Goal: Task Accomplishment & Management: Manage account settings

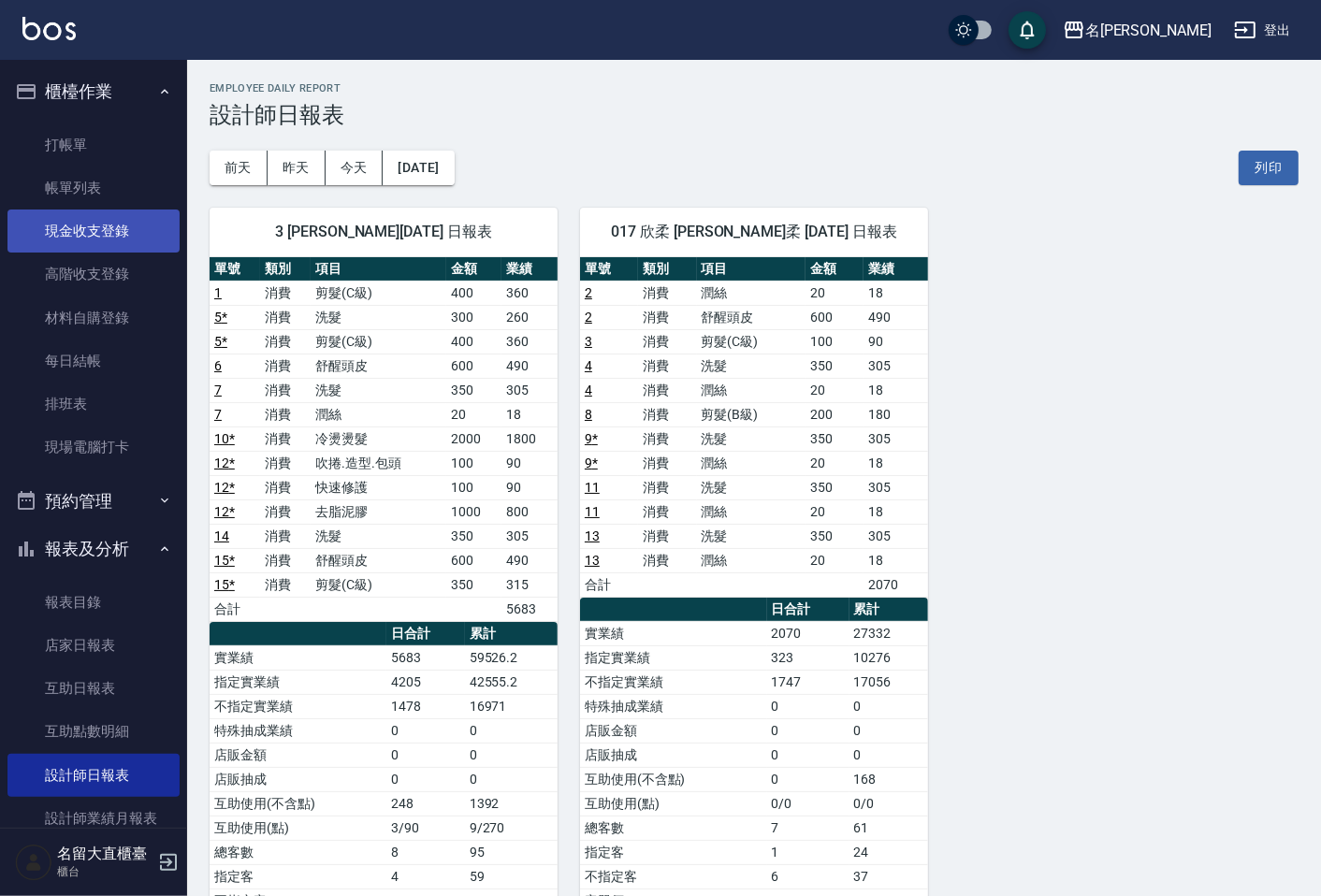
drag, startPoint x: 0, startPoint y: 0, endPoint x: 62, endPoint y: 222, distance: 230.5
click at [62, 222] on link "現金收支登錄" at bounding box center [93, 231] width 172 height 43
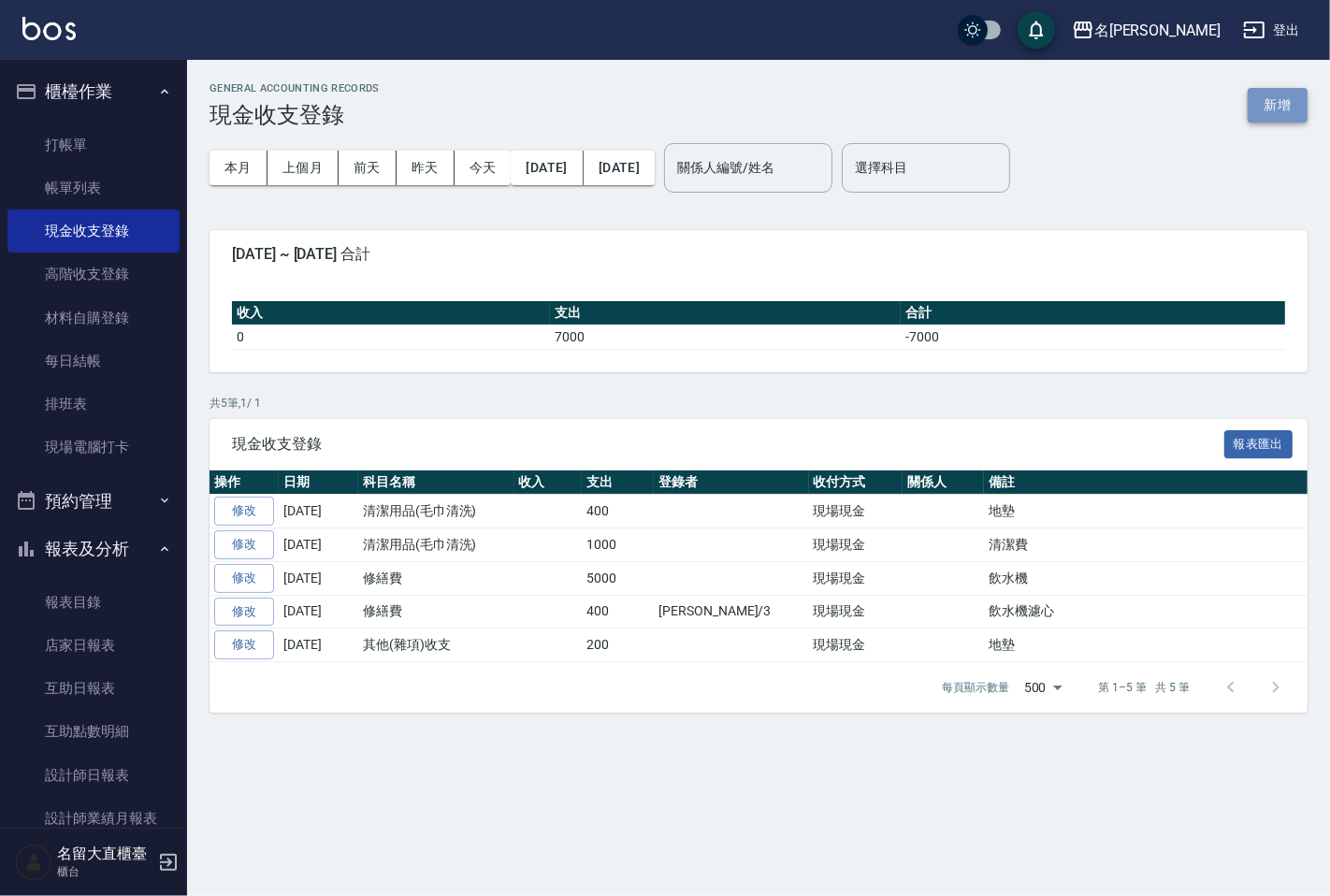
click at [1273, 112] on button "新增" at bounding box center [1278, 105] width 60 height 35
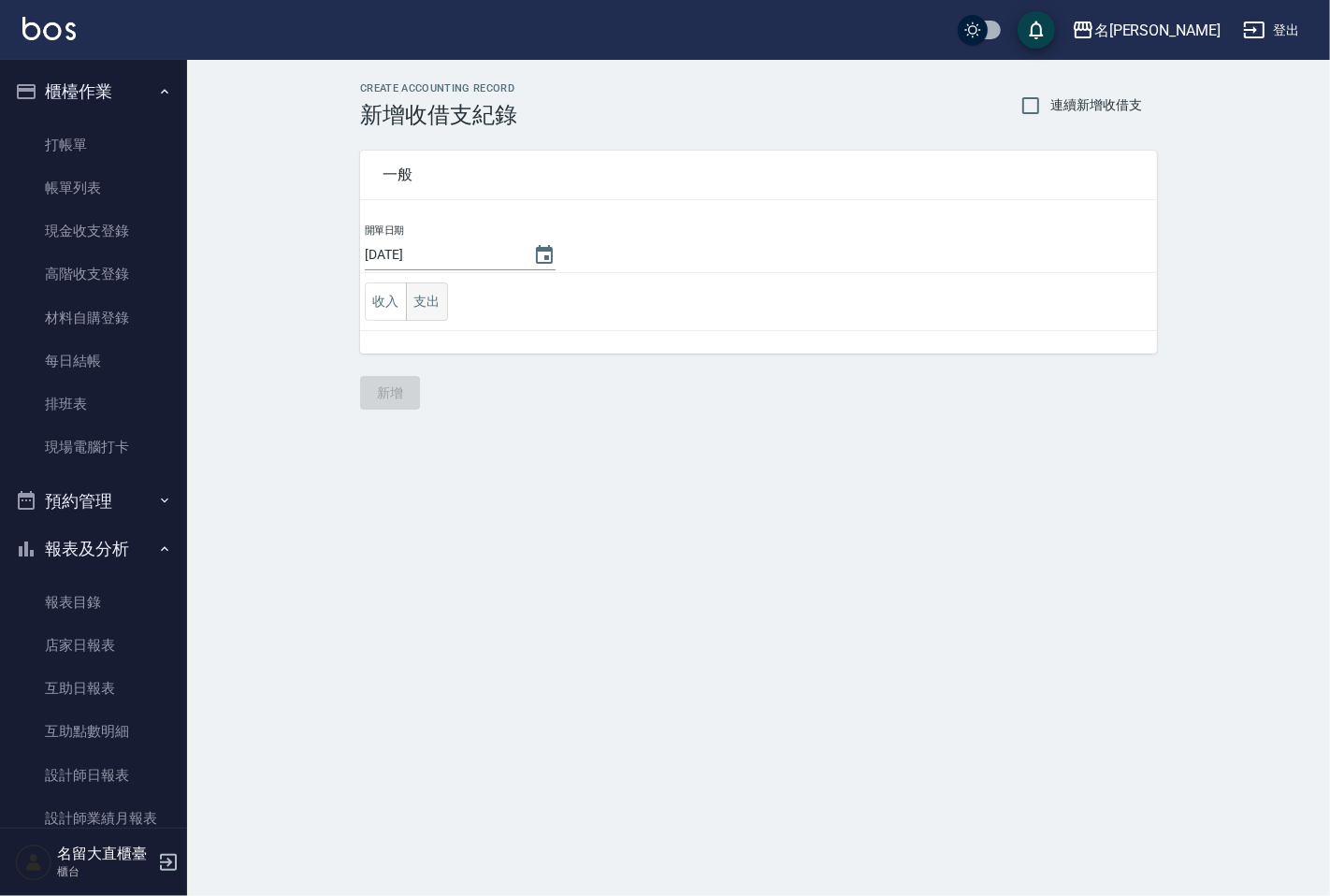
click at [425, 307] on button "支出" at bounding box center [427, 302] width 42 height 38
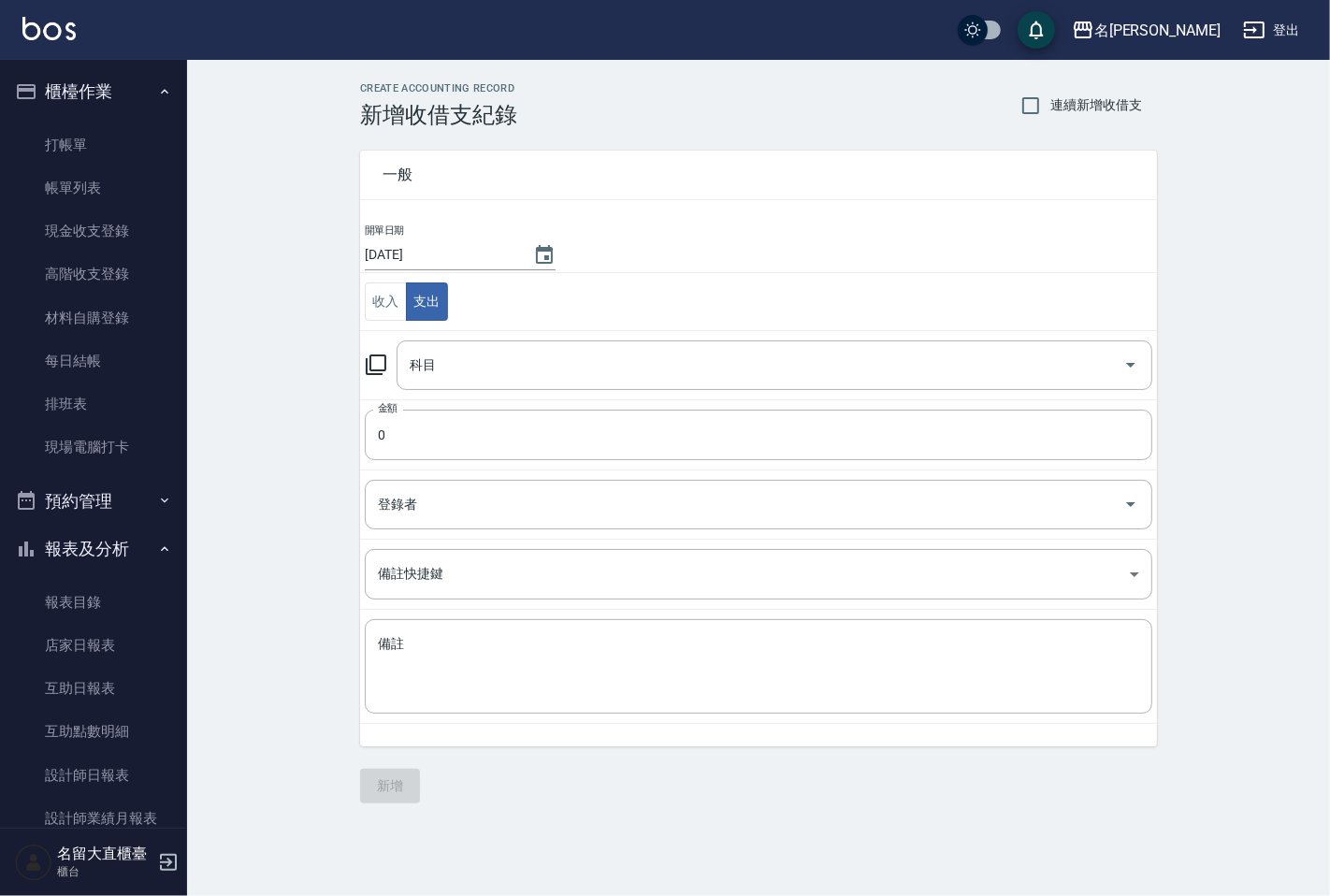
click at [367, 373] on icon at bounding box center [376, 365] width 21 height 21
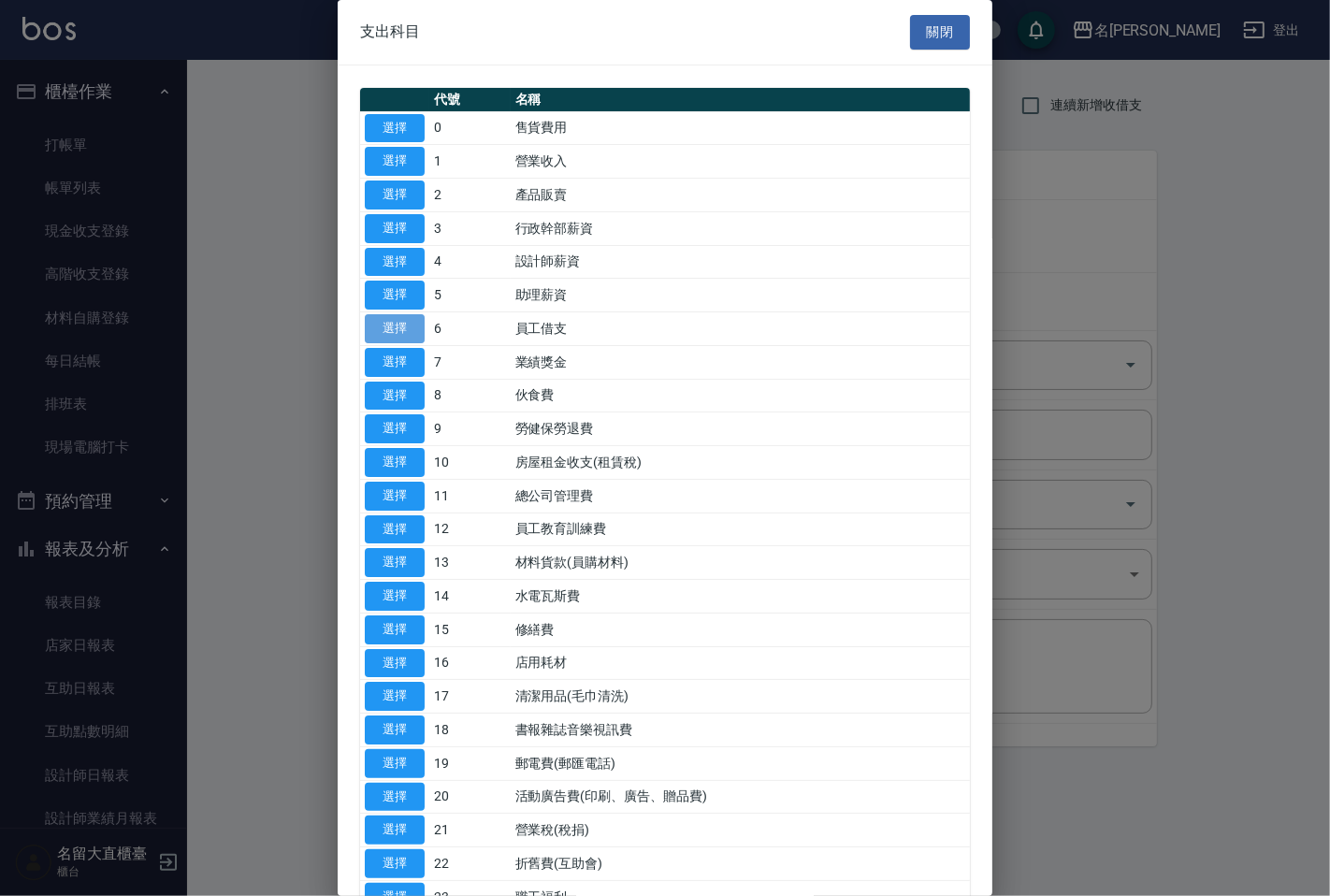
click at [382, 326] on button "選擇" at bounding box center [395, 329] width 60 height 29
type input "6 員工借支"
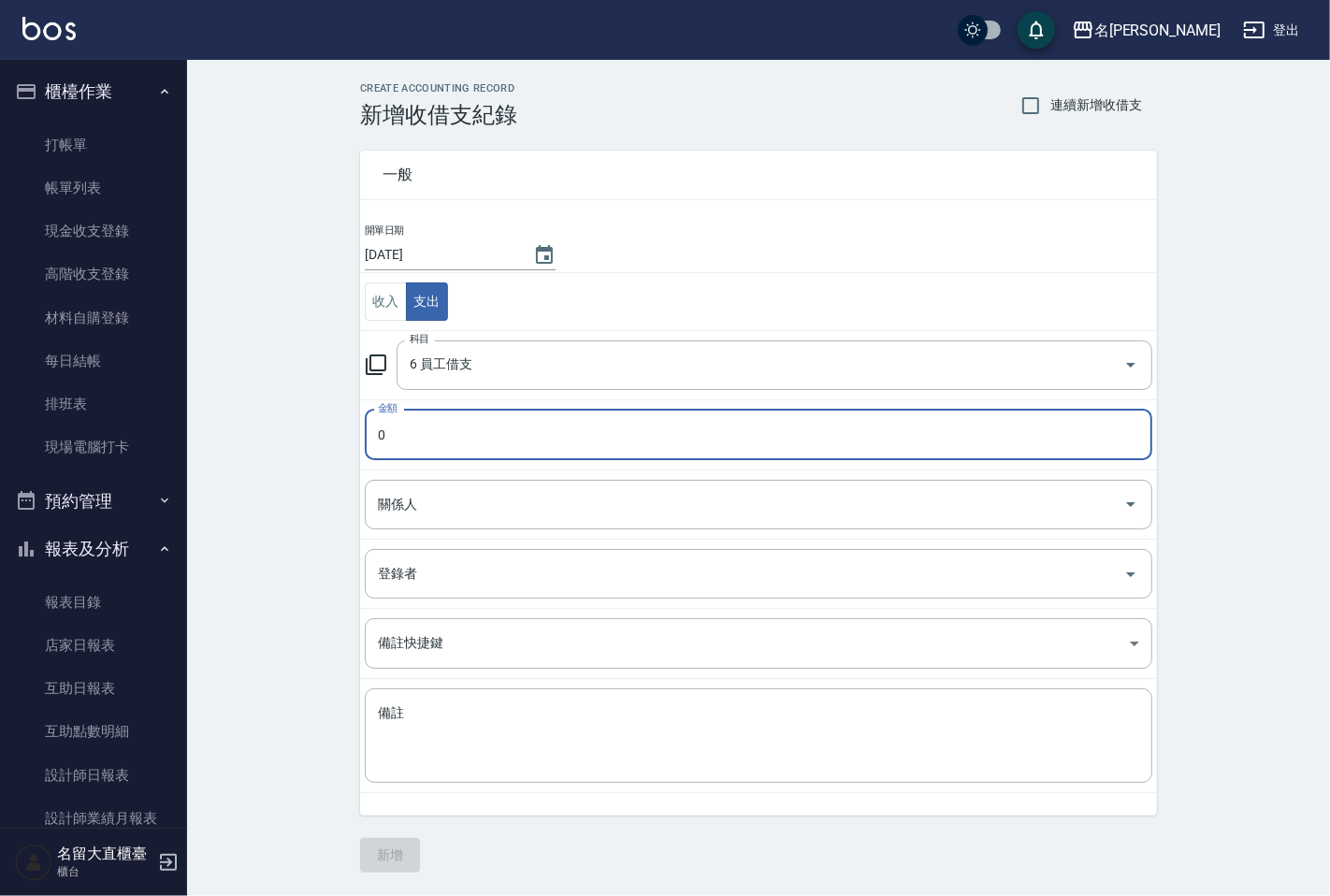
click at [464, 415] on input "0" at bounding box center [758, 435] width 787 height 51
type input "1400"
click at [419, 516] on input "關係人" at bounding box center [744, 504] width 742 height 33
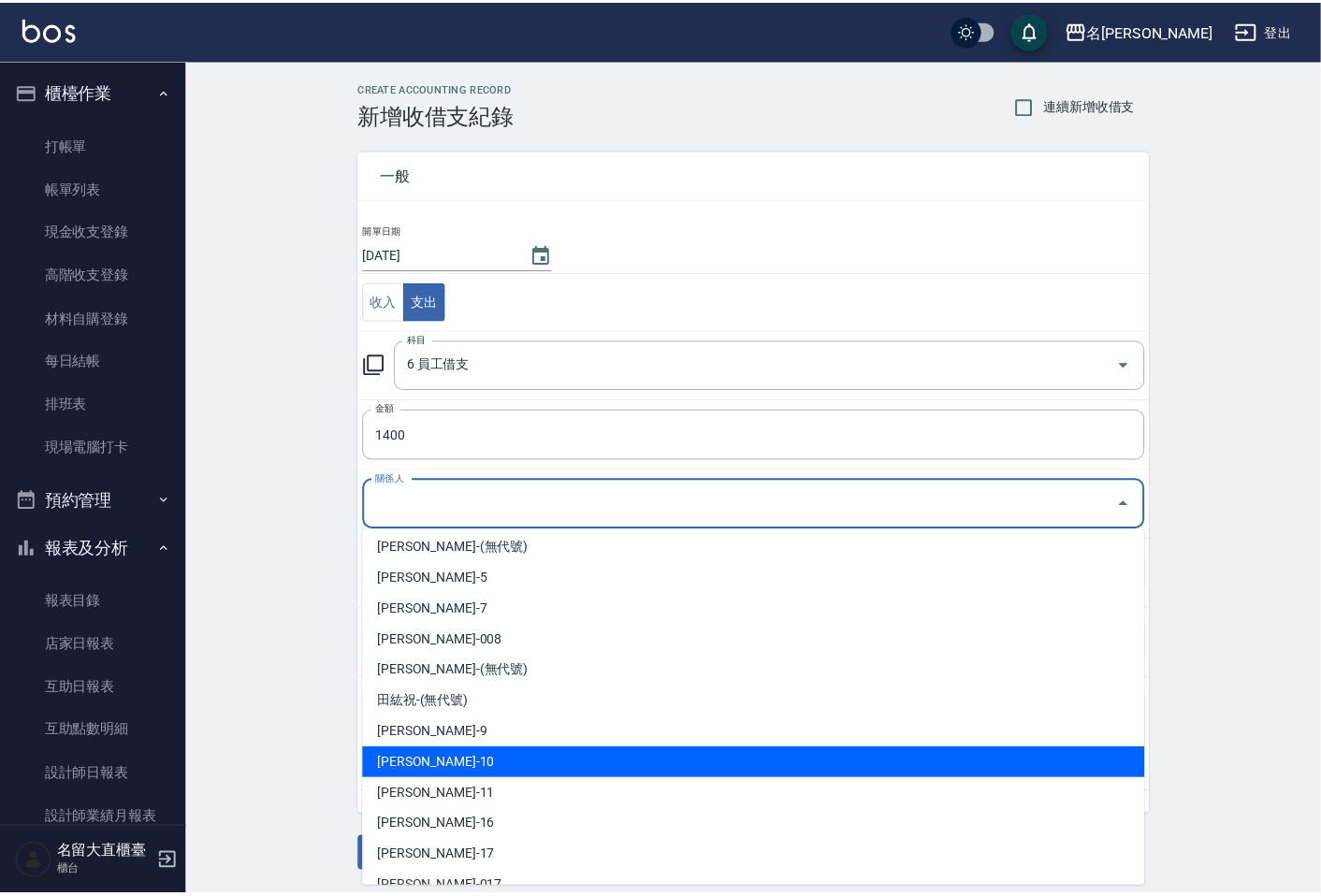
scroll to position [104, 0]
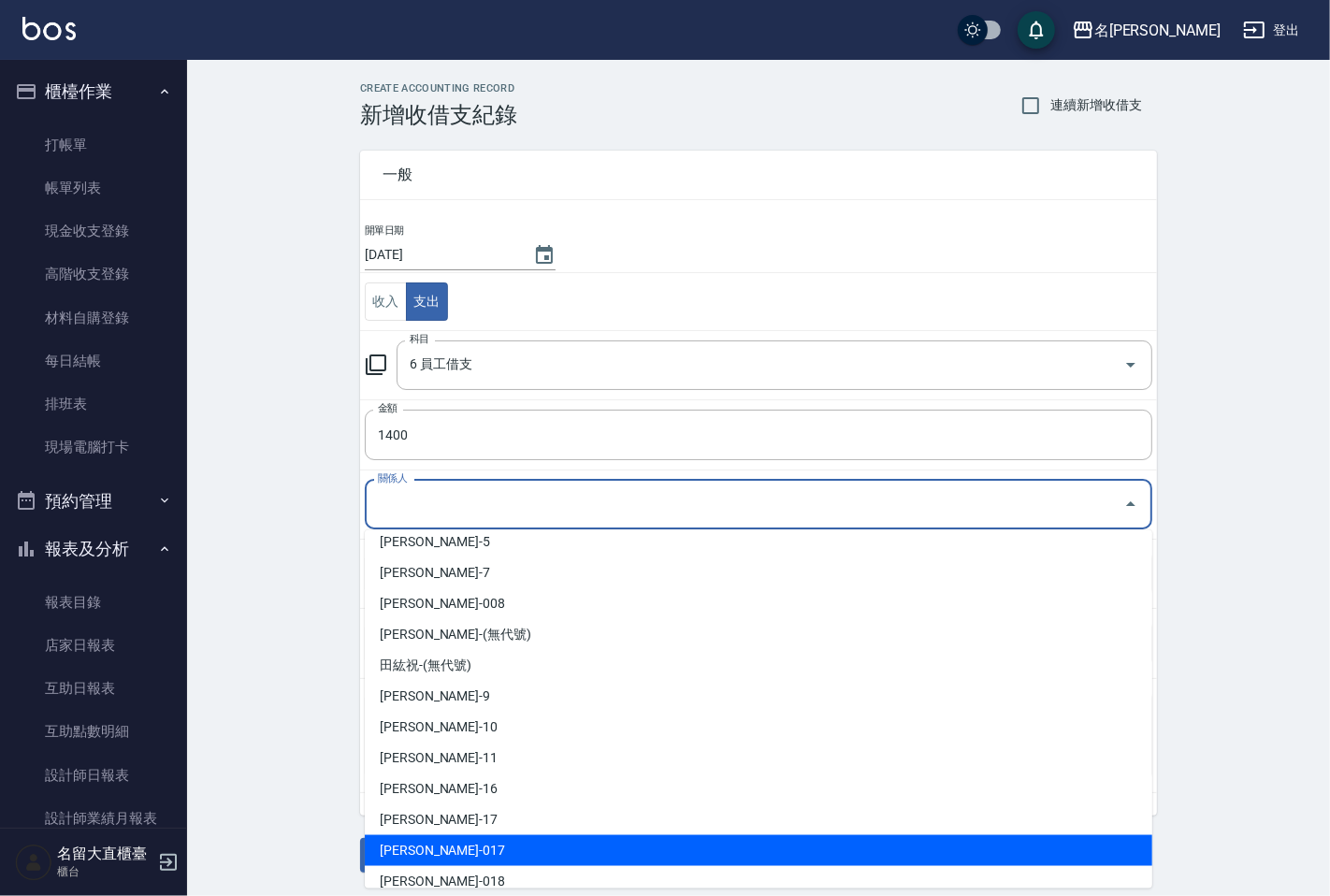
click at [435, 845] on li "[PERSON_NAME]-017" at bounding box center [758, 850] width 787 height 31
type input "[PERSON_NAME]-017"
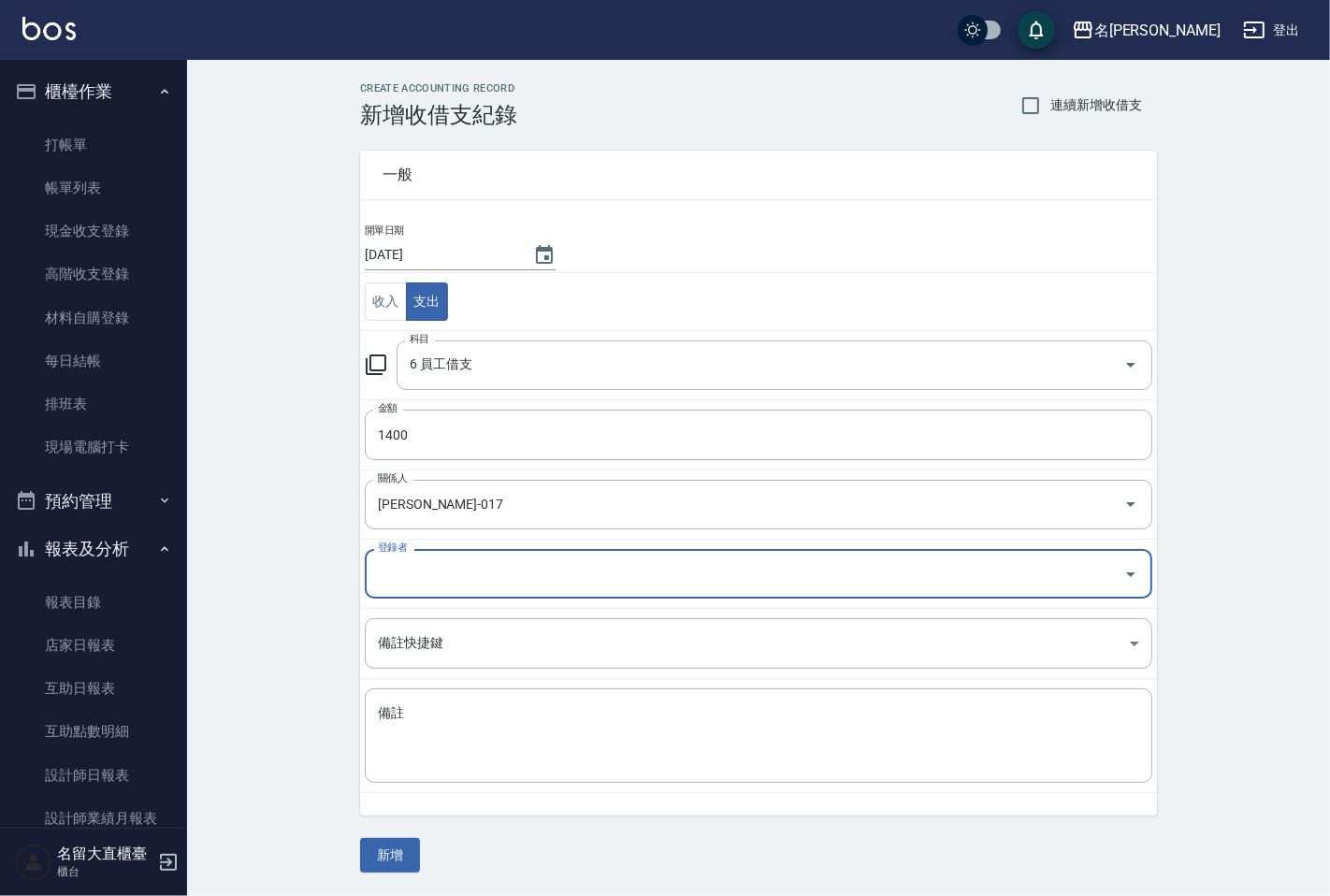
click at [425, 575] on input "登錄者" at bounding box center [744, 573] width 742 height 33
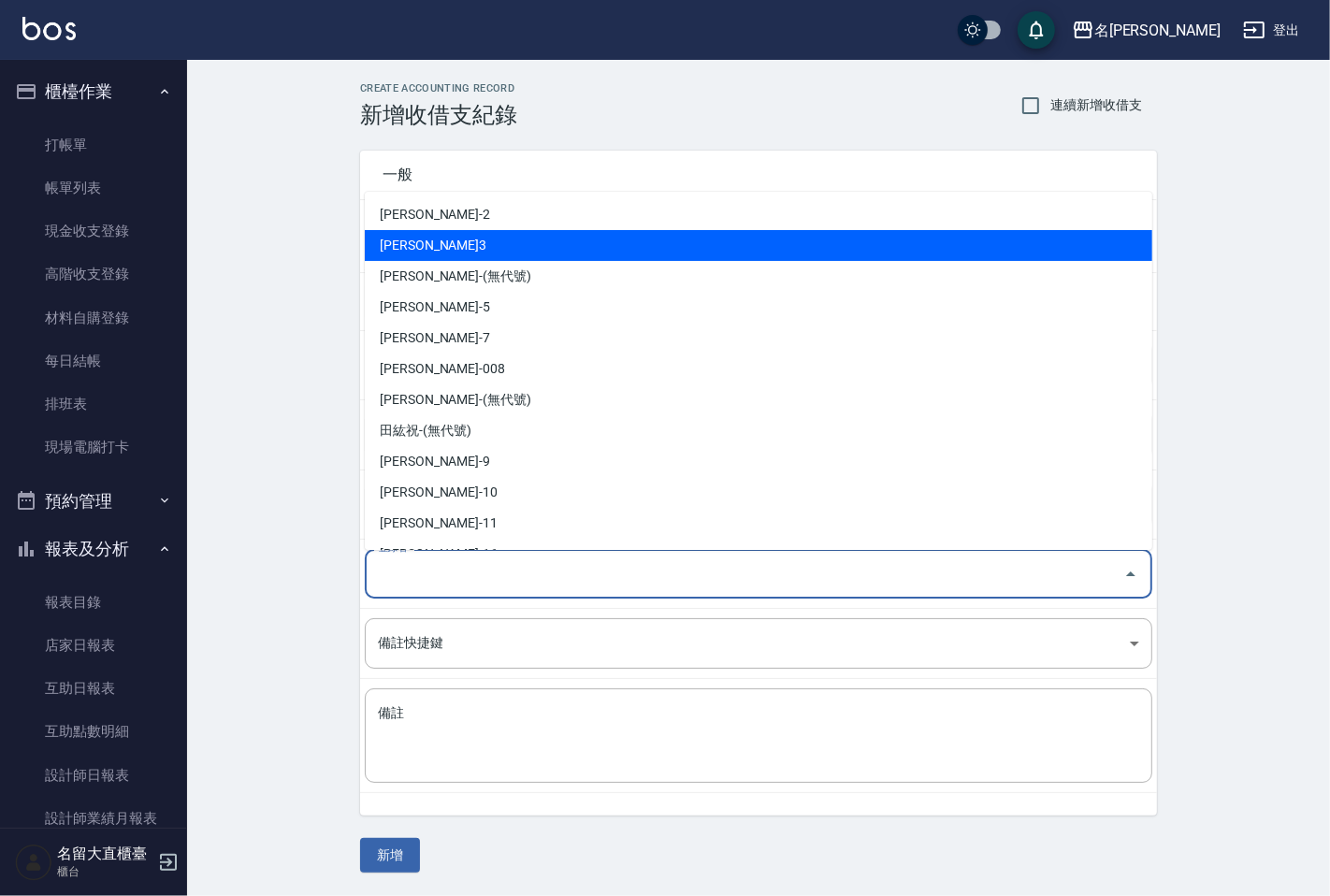
click at [416, 254] on li "[PERSON_NAME]3" at bounding box center [758, 245] width 787 height 31
type input "[PERSON_NAME]3"
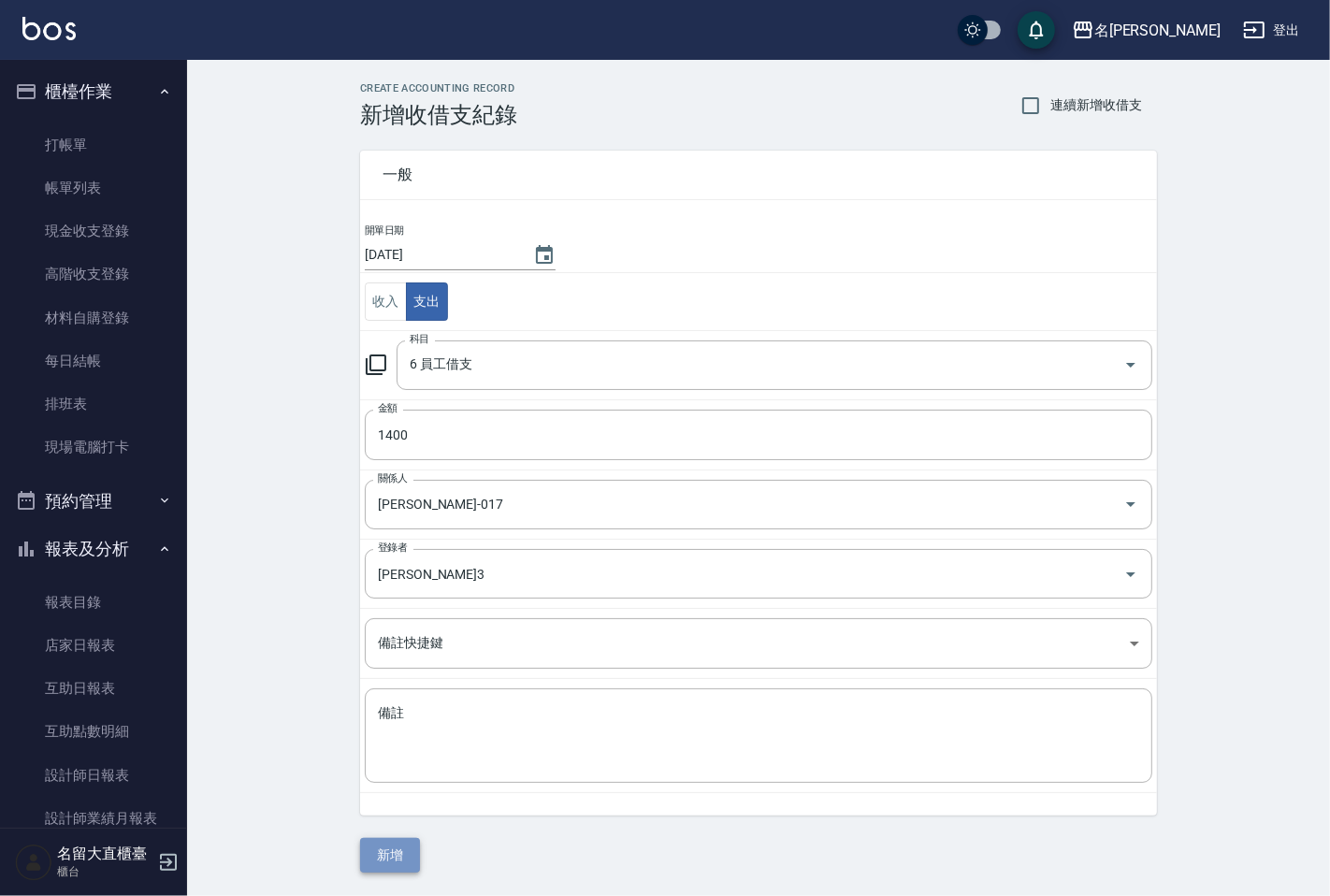
click at [394, 848] on button "新增" at bounding box center [390, 855] width 60 height 35
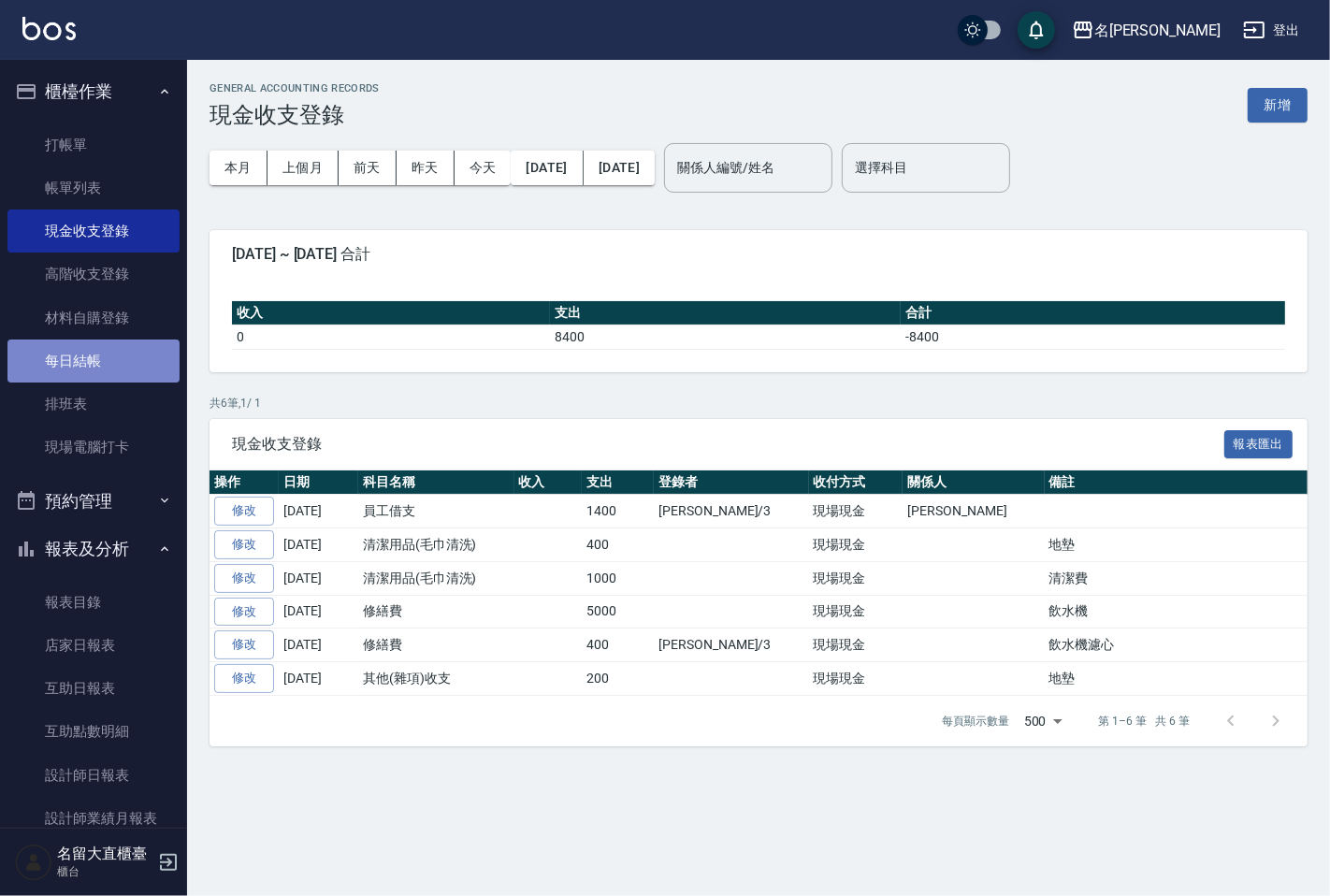
click at [98, 351] on link "每日結帳" at bounding box center [93, 361] width 172 height 43
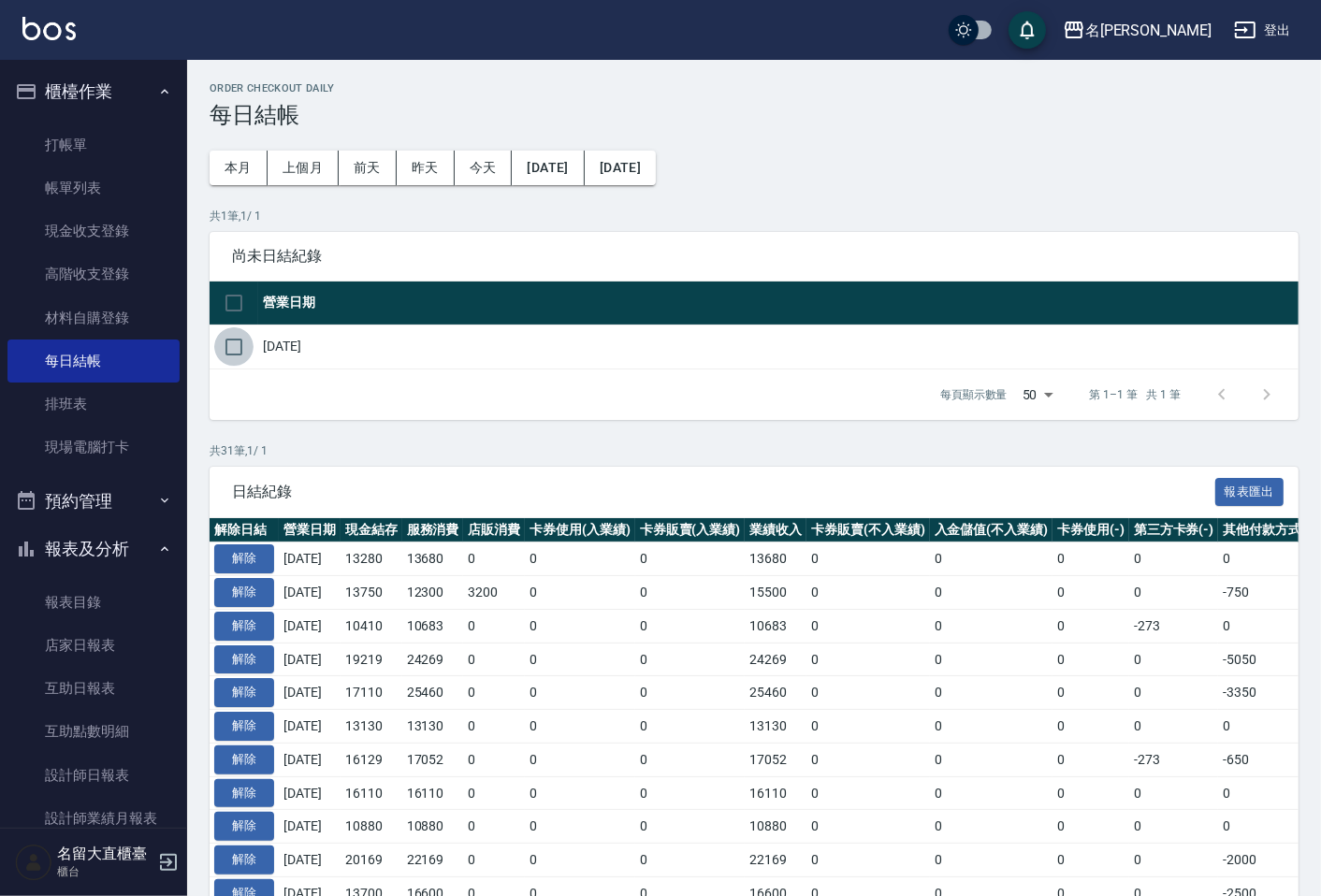
click at [227, 349] on input "checkbox" at bounding box center [233, 347] width 39 height 39
checkbox input "true"
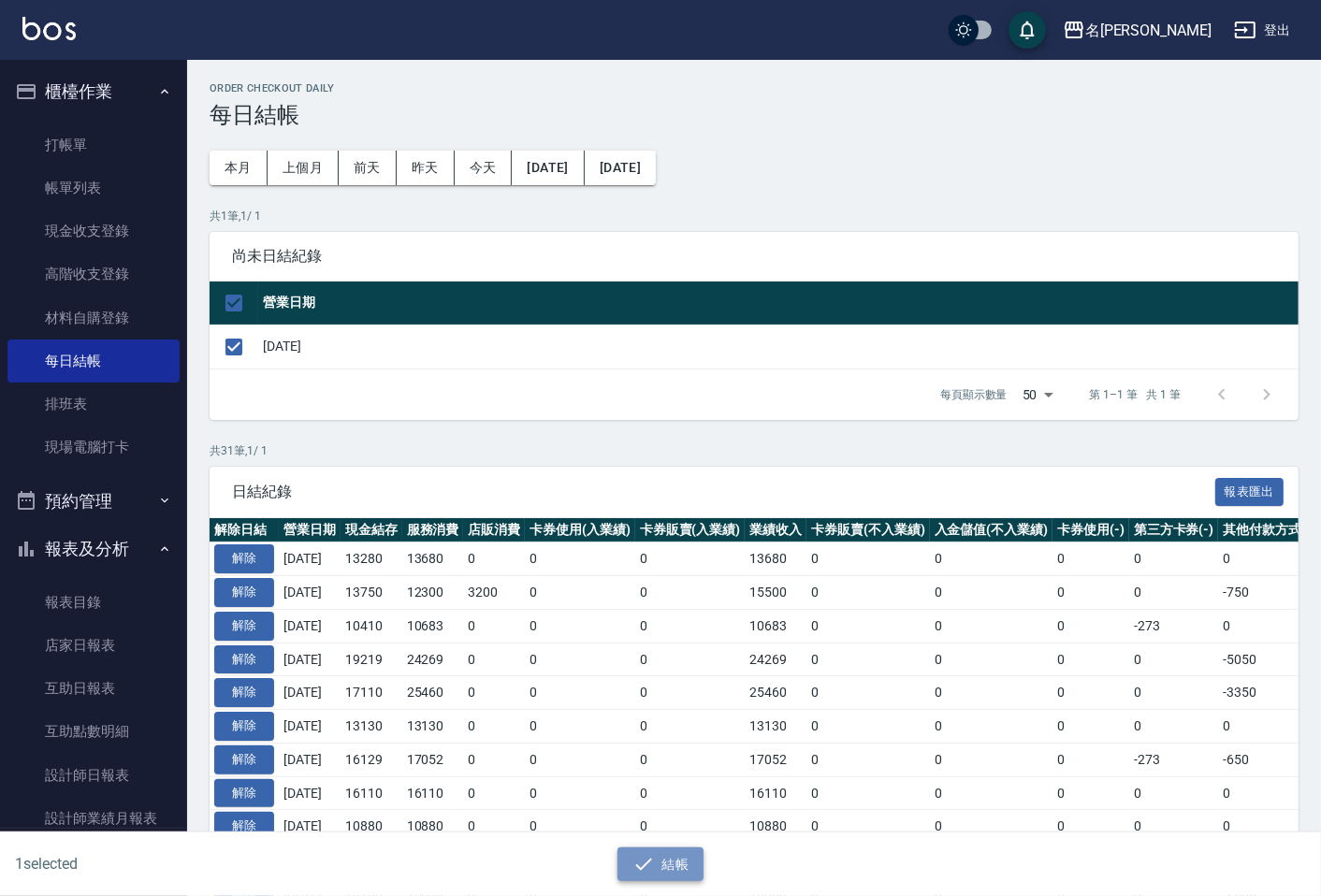
click at [652, 858] on icon "button" at bounding box center [644, 864] width 22 height 22
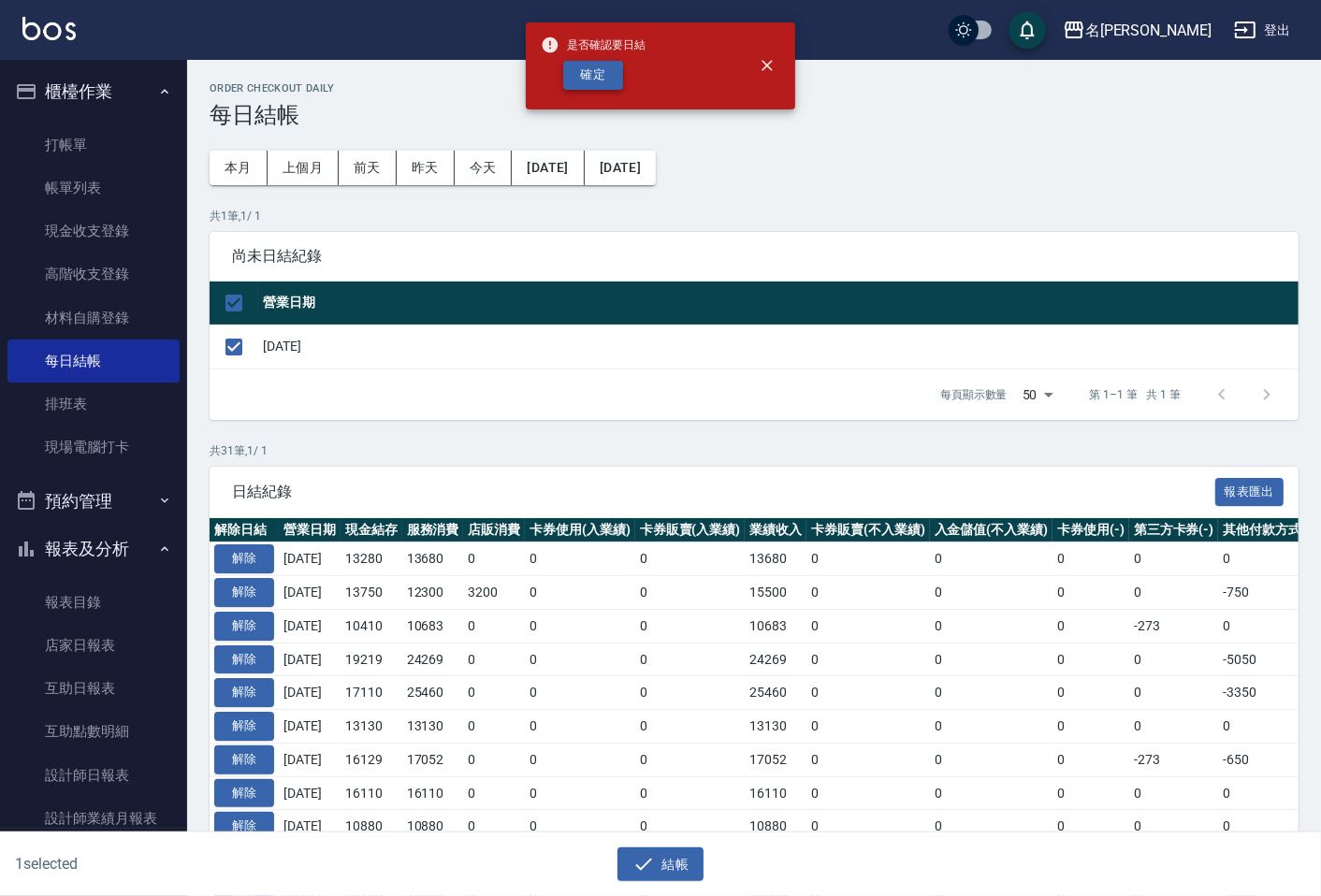
click at [575, 72] on button "確定" at bounding box center [594, 75] width 60 height 29
checkbox input "false"
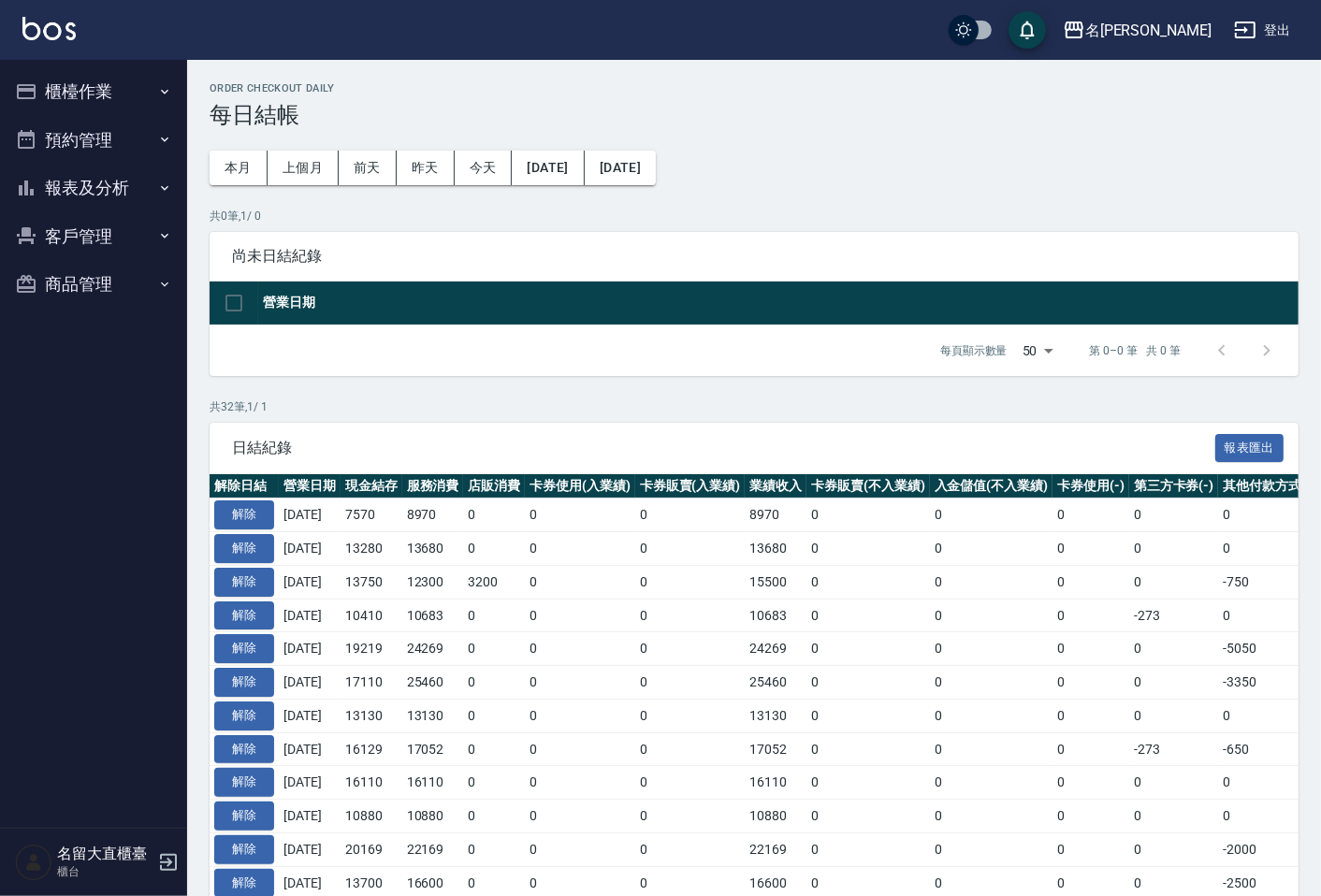
click at [77, 192] on button "報表及分析" at bounding box center [93, 188] width 172 height 49
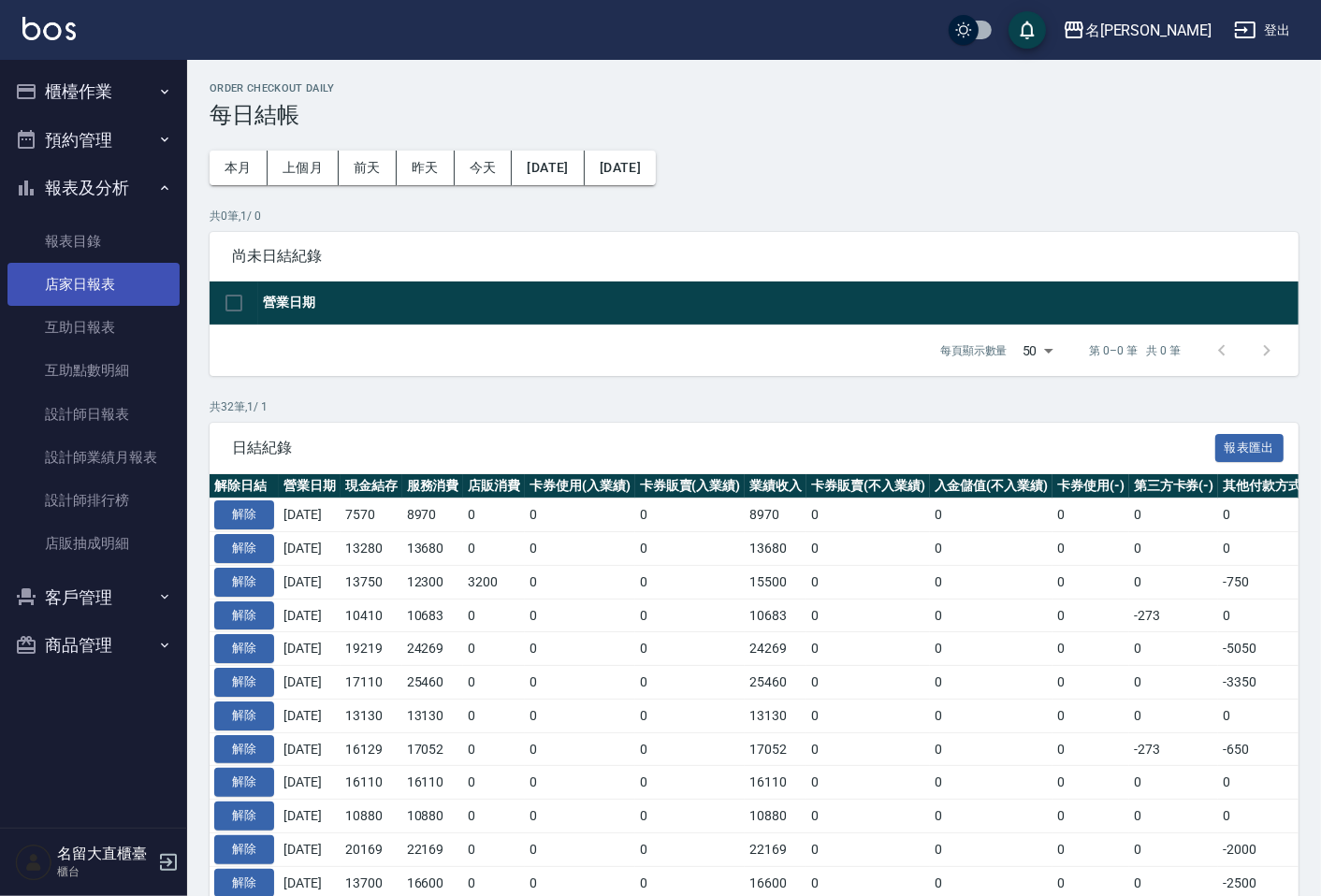
click at [99, 300] on link "店家日報表" at bounding box center [93, 284] width 172 height 43
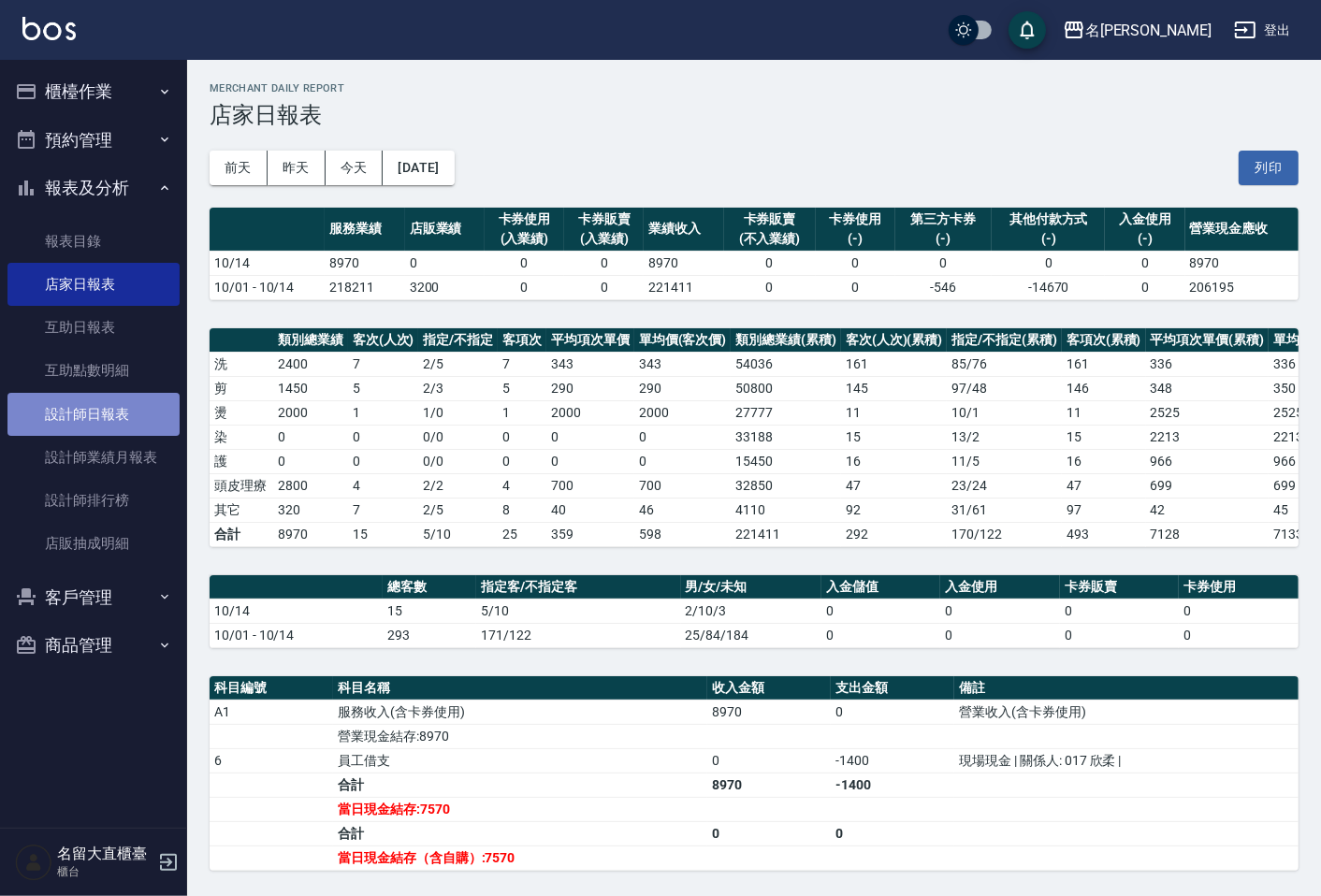
drag, startPoint x: 229, startPoint y: 210, endPoint x: 120, endPoint y: 418, distance: 234.8
click at [120, 418] on link "設計師日報表" at bounding box center [93, 414] width 172 height 43
